Goal: Task Accomplishment & Management: Use online tool/utility

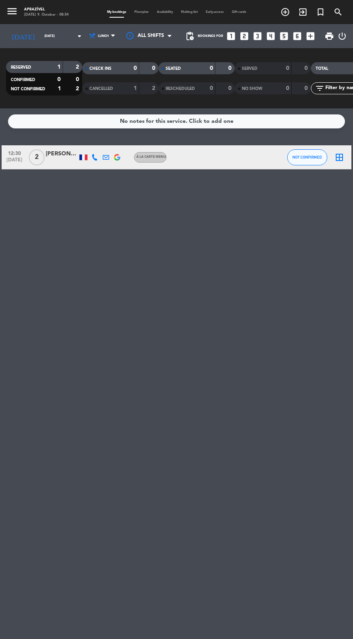
click at [185, 14] on span "Waiting list" at bounding box center [189, 11] width 25 height 3
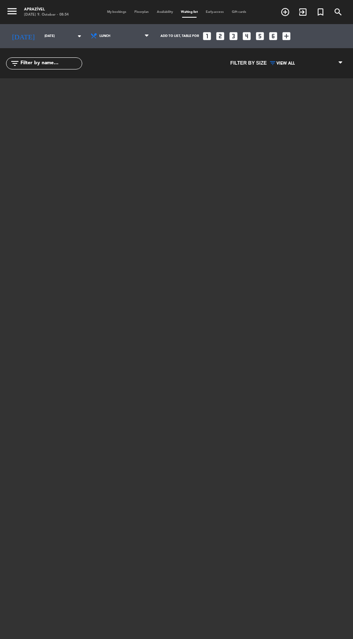
click at [215, 35] on icon "looks_two" at bounding box center [220, 36] width 10 height 10
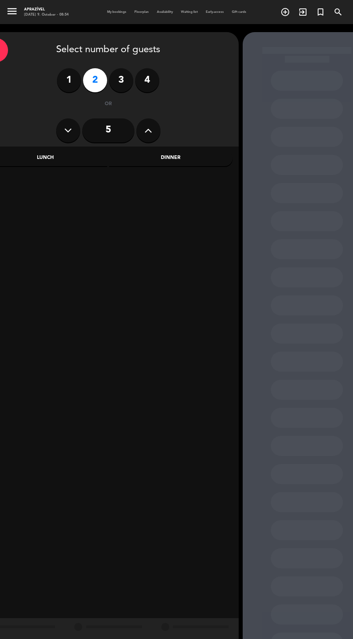
click at [73, 154] on div "Lunch" at bounding box center [46, 158] width 124 height 16
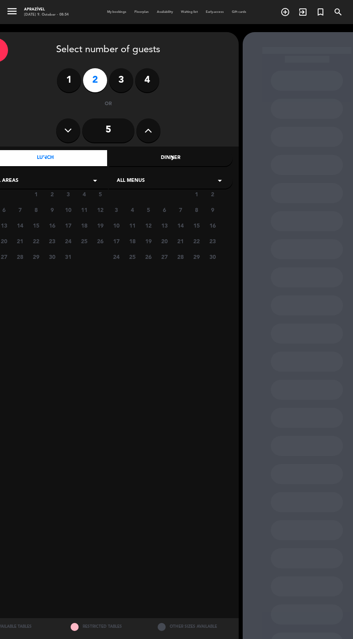
click at [54, 210] on span "9" at bounding box center [51, 209] width 13 height 13
click at [173, 6] on div "menu Aprazível [DATE] 9. October - 08:54 My bookings Floorplan Availability Wai…" at bounding box center [176, 12] width 353 height 24
click at [187, 4] on div "menu Aprazível [DATE] 9. October - 08:54 My bookings Floorplan Availability Wai…" at bounding box center [176, 12] width 353 height 24
click at [190, 12] on span "Waiting list" at bounding box center [189, 11] width 25 height 3
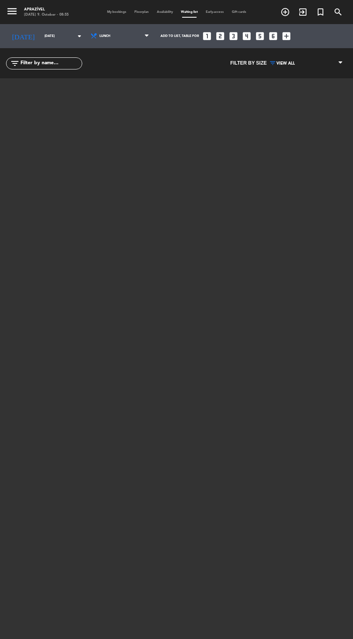
click at [10, 12] on icon "menu" at bounding box center [12, 11] width 12 height 12
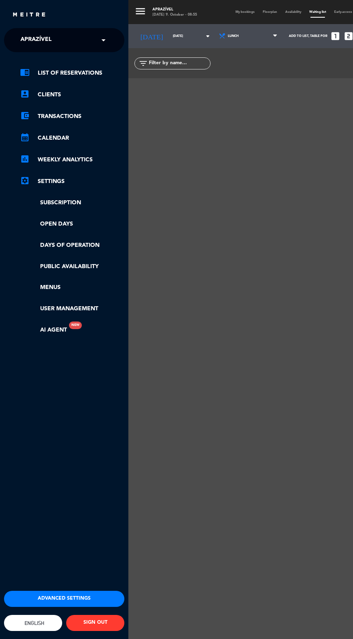
click at [51, 76] on link "chrome_reader_mode List of Reservations" at bounding box center [72, 73] width 104 height 10
